Goal: Task Accomplishment & Management: Use online tool/utility

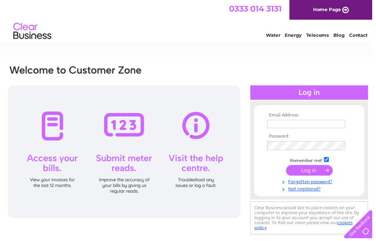
click at [287, 123] on input "text" at bounding box center [309, 125] width 79 height 8
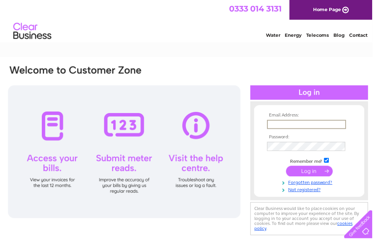
scroll to position [71, 0]
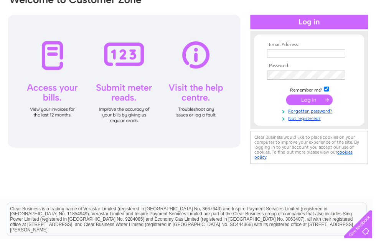
type input "enquirieslakeview@gmail.com"
click at [311, 102] on input "submit" at bounding box center [312, 100] width 47 height 11
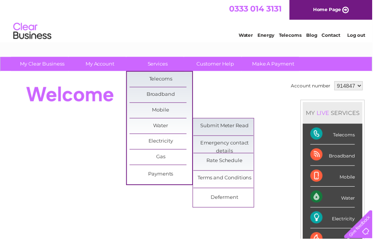
click at [234, 125] on link "Submit Meter Read" at bounding box center [226, 127] width 63 height 15
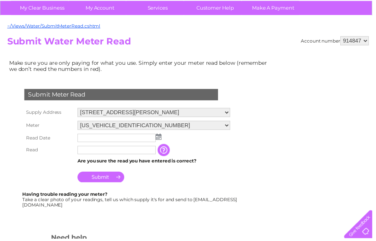
scroll to position [72, 0]
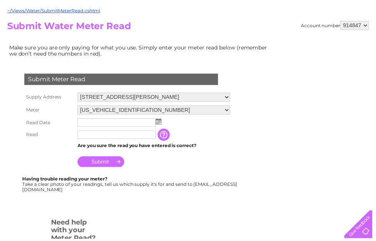
click at [94, 137] on input "text" at bounding box center [117, 136] width 79 height 8
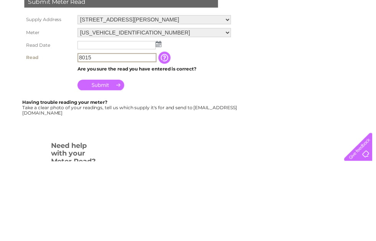
type input "8015"
click at [161, 120] on img at bounding box center [160, 123] width 6 height 6
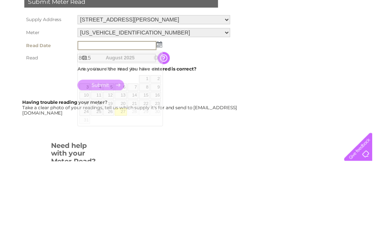
scroll to position [150, 0]
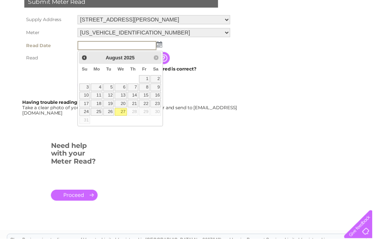
click at [125, 114] on link "27" at bounding box center [122, 113] width 12 height 8
type input "[DATE]"
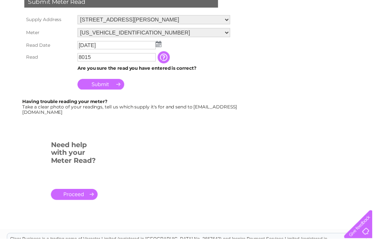
click at [102, 85] on input "Submit" at bounding box center [101, 85] width 47 height 11
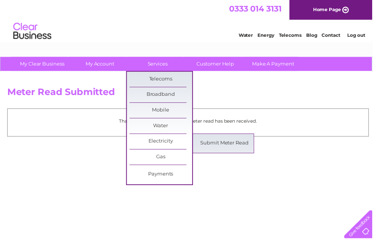
click at [245, 145] on link "Submit Meter Read" at bounding box center [226, 144] width 63 height 15
click at [229, 145] on link "Submit Meter Read" at bounding box center [226, 144] width 63 height 15
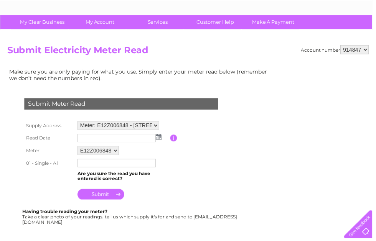
scroll to position [48, 0]
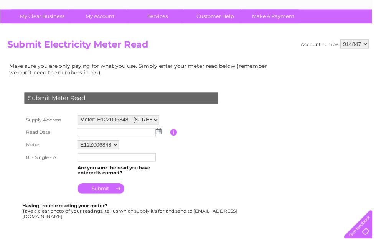
click at [160, 134] on img at bounding box center [160, 132] width 6 height 6
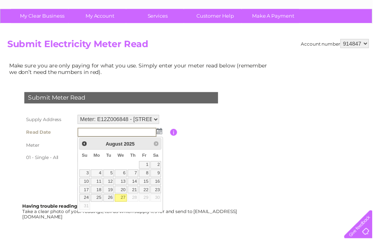
click at [125, 199] on link "27" at bounding box center [122, 200] width 12 height 8
type input "[DATE]"
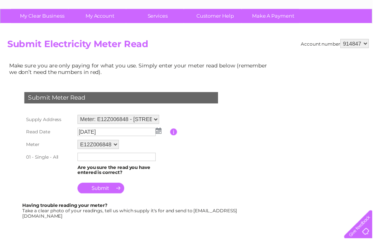
click at [95, 159] on input "text" at bounding box center [117, 159] width 79 height 8
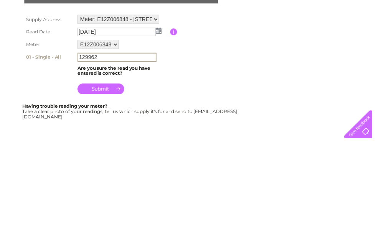
type input "129962"
click at [110, 186] on input "submit" at bounding box center [101, 191] width 47 height 11
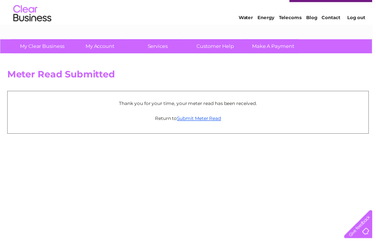
scroll to position [17, 0]
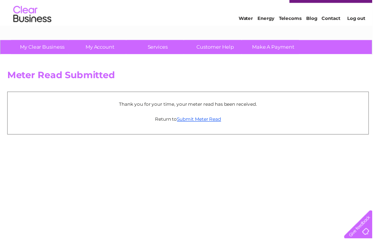
click at [364, 21] on link "Log out" at bounding box center [359, 19] width 18 height 6
